Goal: Information Seeking & Learning: Learn about a topic

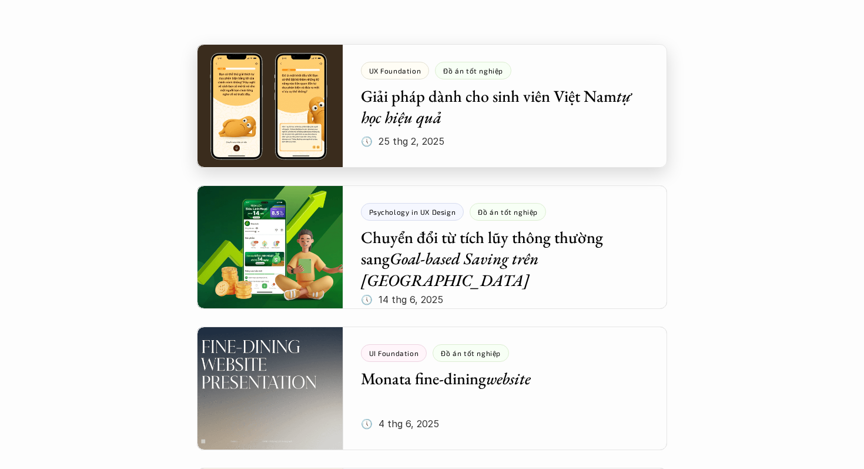
scroll to position [229, 0]
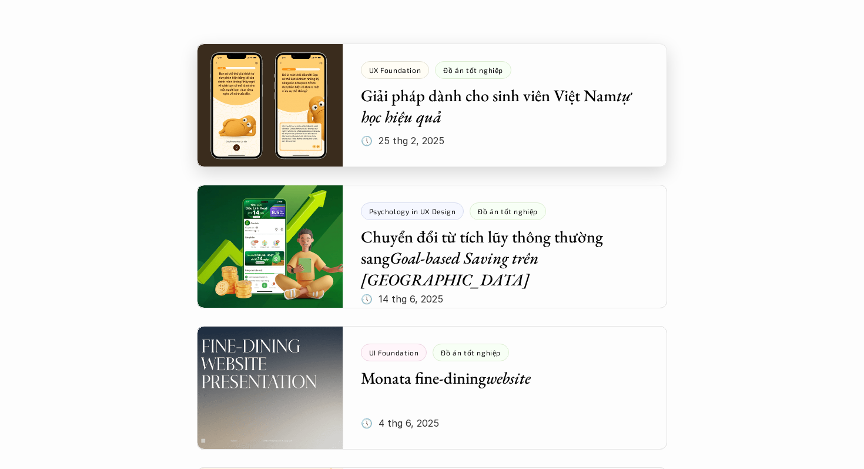
click at [378, 114] on div at bounding box center [432, 105] width 470 height 123
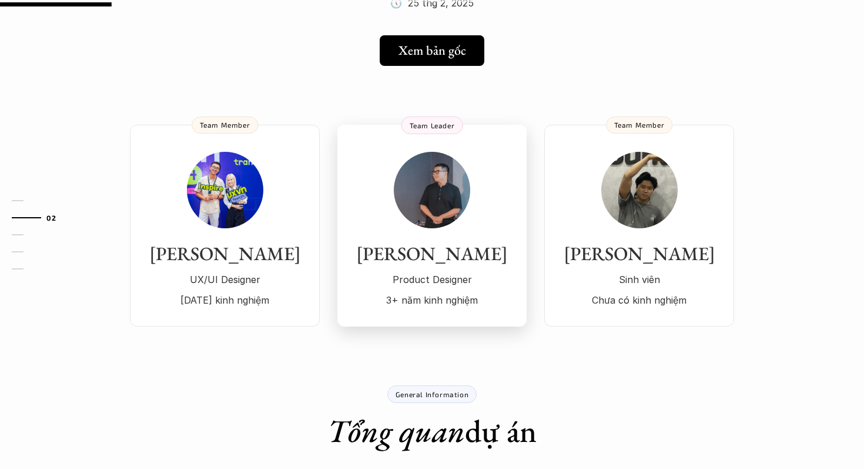
scroll to position [107, 0]
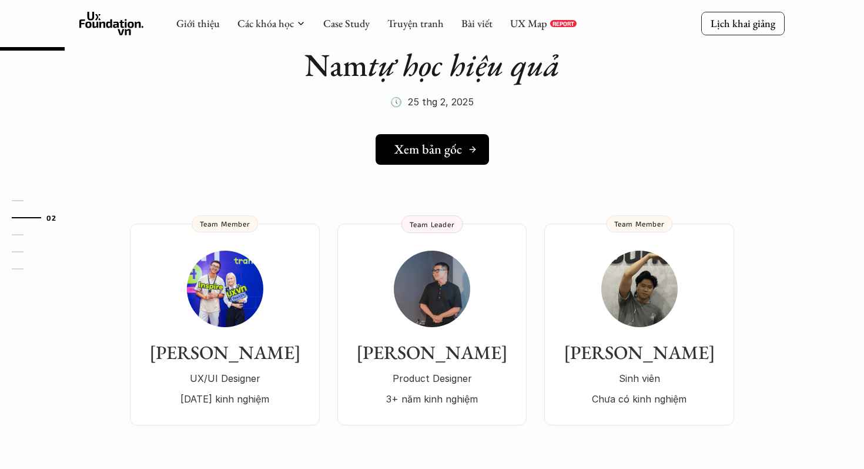
click at [403, 150] on h5 "Xem bản gốc" at bounding box center [428, 149] width 68 height 15
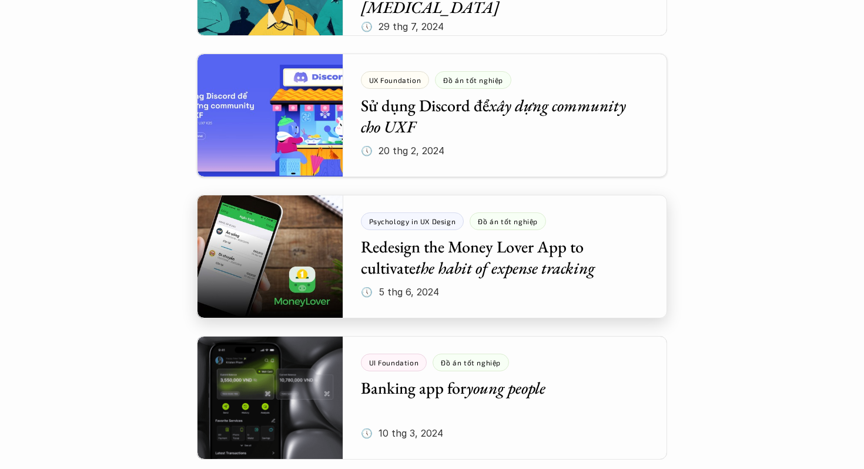
scroll to position [1490, 0]
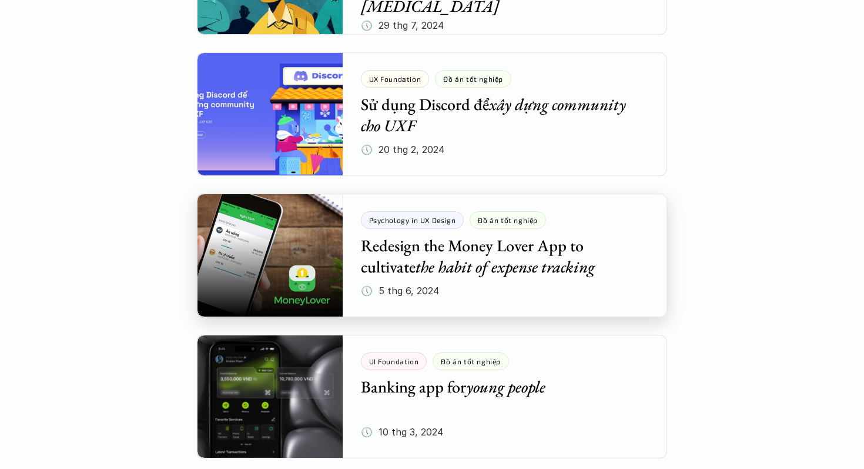
click at [407, 269] on div at bounding box center [432, 254] width 470 height 123
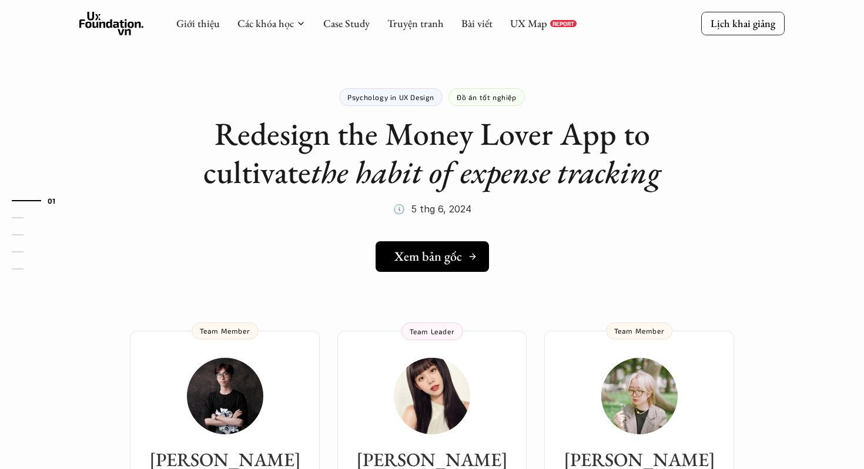
click at [411, 260] on h5 "Xem bản gốc" at bounding box center [428, 256] width 68 height 15
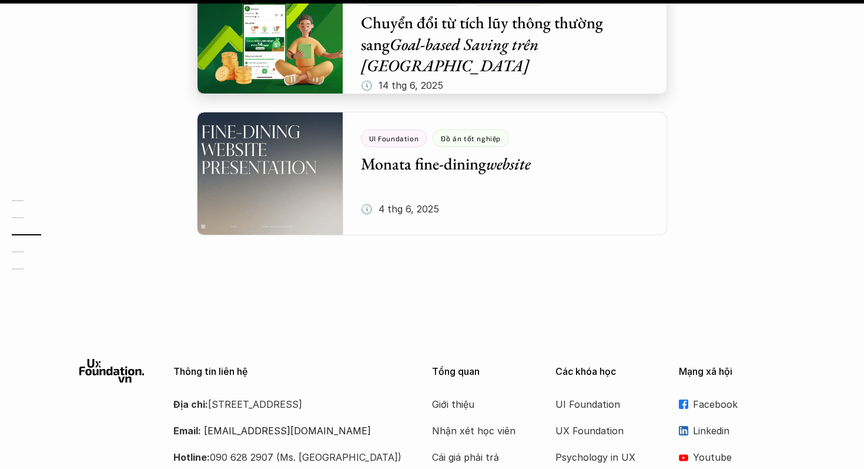
scroll to position [1651, 0]
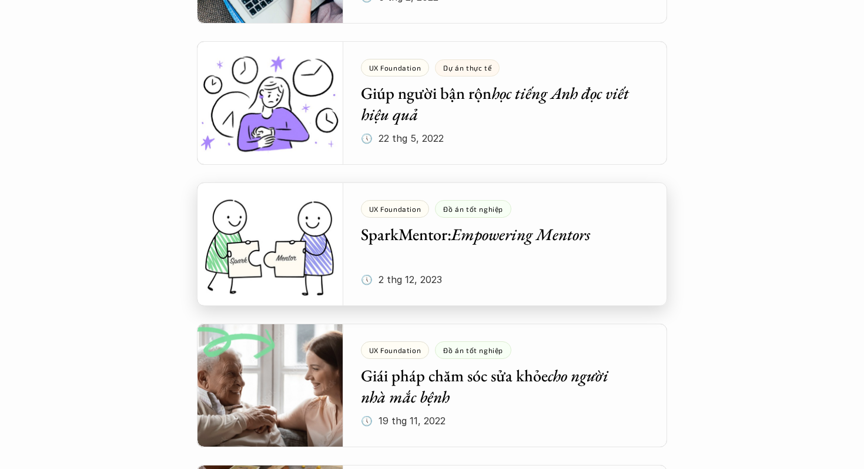
scroll to position [3623, 0]
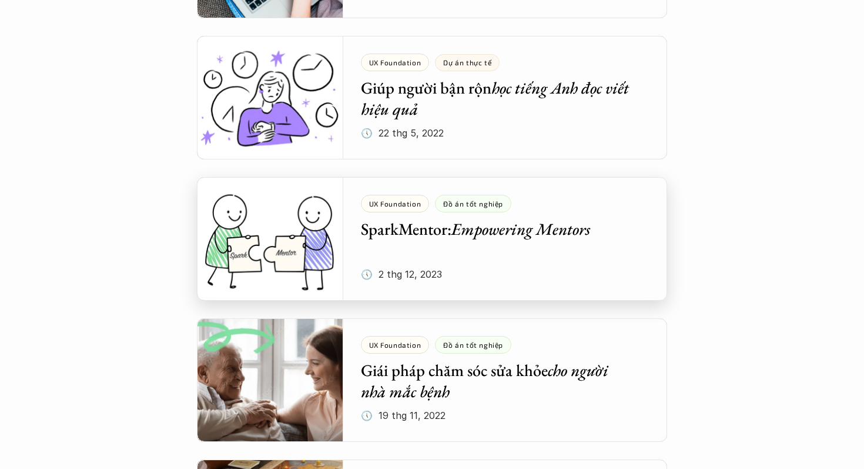
click at [394, 232] on div at bounding box center [432, 238] width 470 height 123
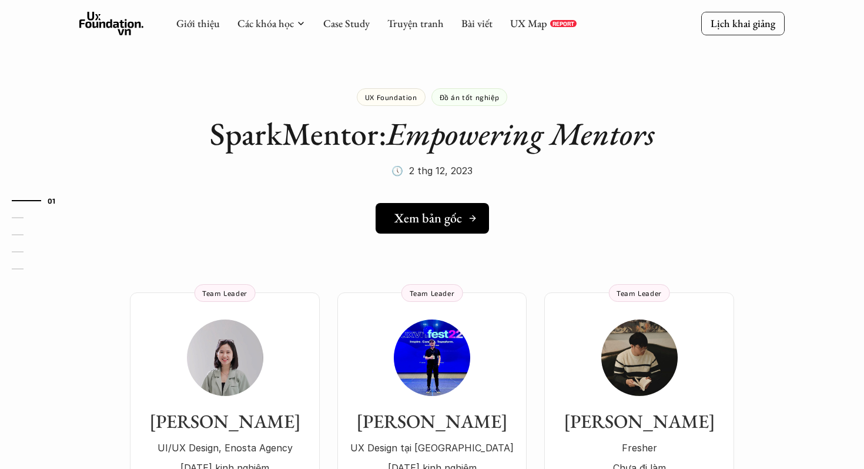
click at [394, 232] on link "Xem bản gốc" at bounding box center [432, 218] width 113 height 31
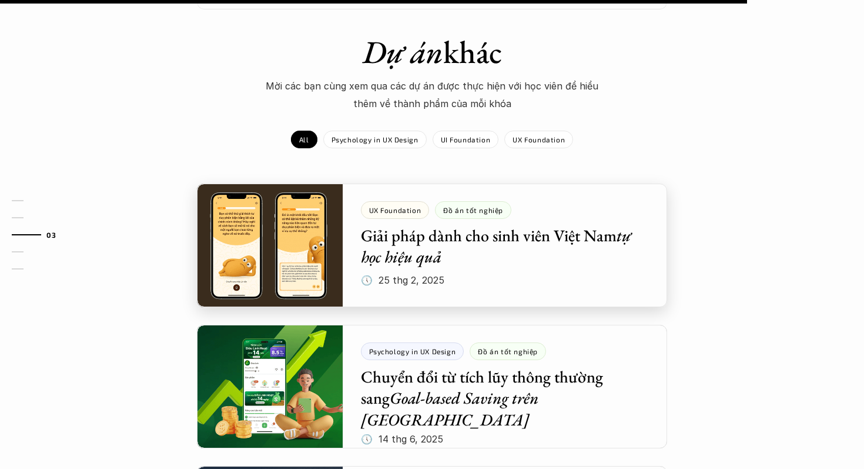
scroll to position [1337, 0]
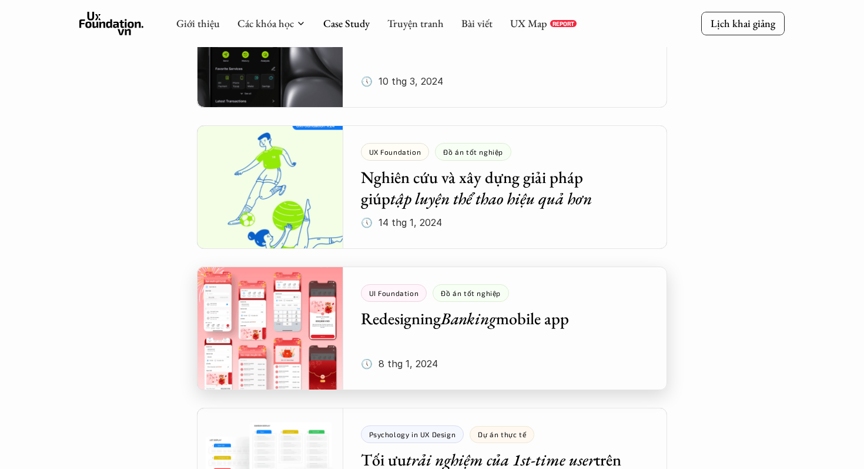
scroll to position [1839, 0]
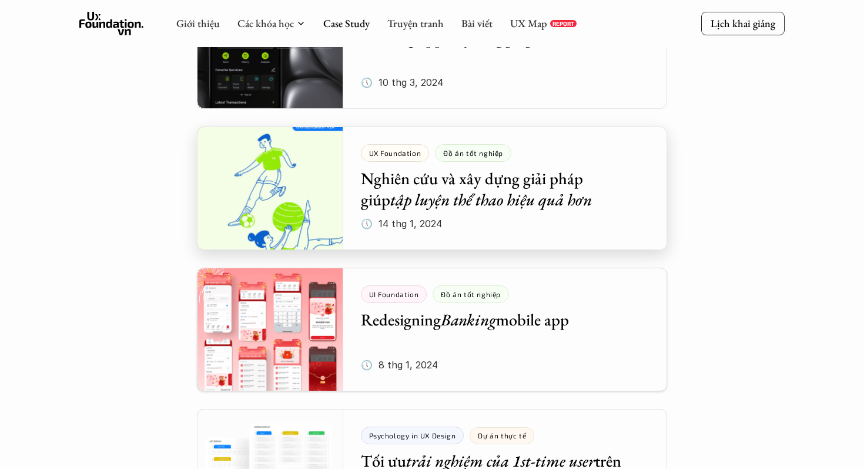
click at [492, 203] on div at bounding box center [432, 187] width 470 height 123
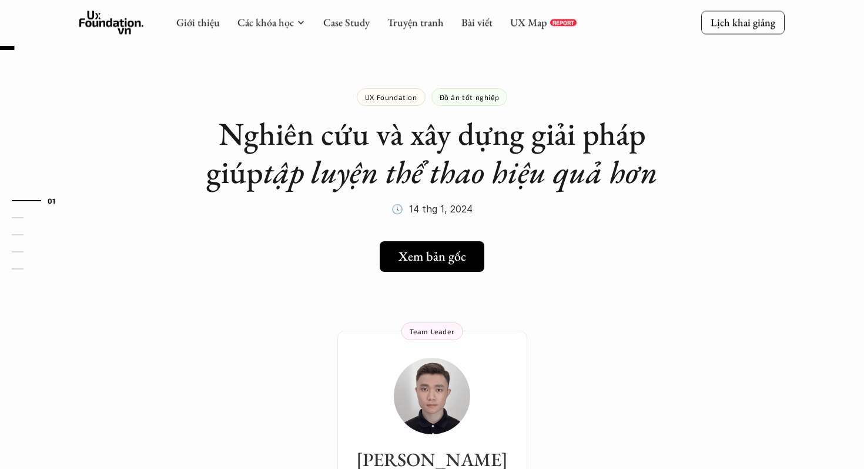
scroll to position [122, 0]
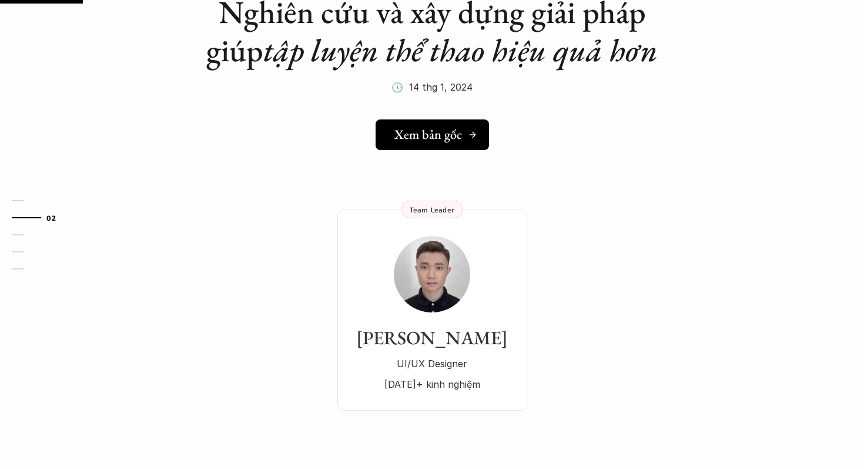
click at [451, 137] on h5 "Xem bản gốc" at bounding box center [428, 134] width 68 height 15
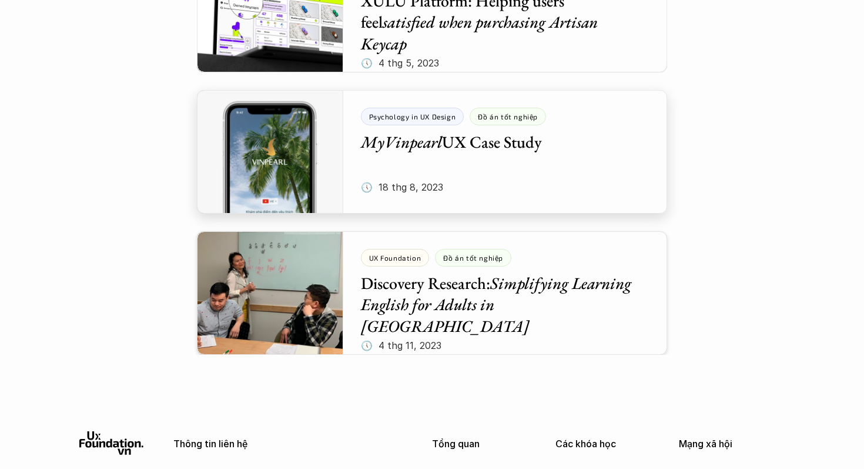
scroll to position [4850, 0]
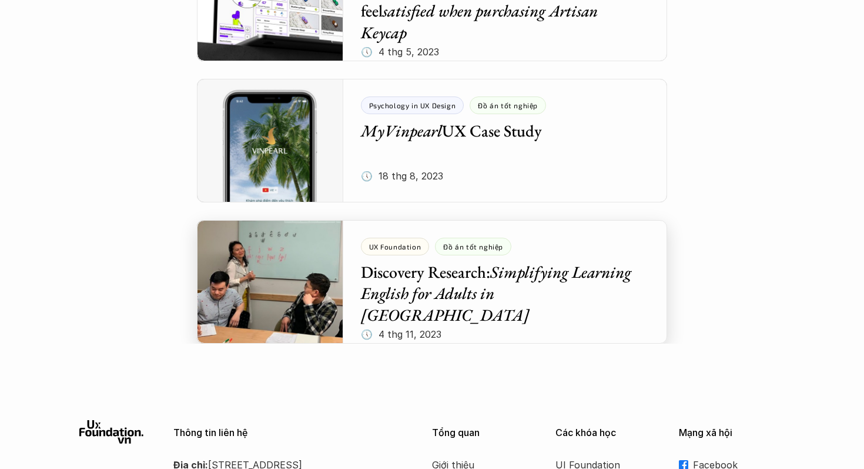
click at [432, 288] on div at bounding box center [432, 281] width 470 height 123
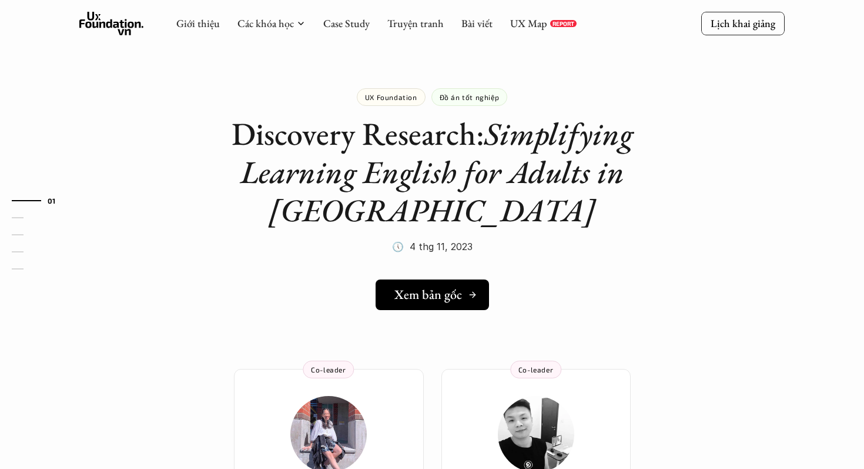
click at [432, 288] on h5 "Xem bản gốc" at bounding box center [428, 294] width 68 height 15
